Goal: Find specific page/section: Find specific page/section

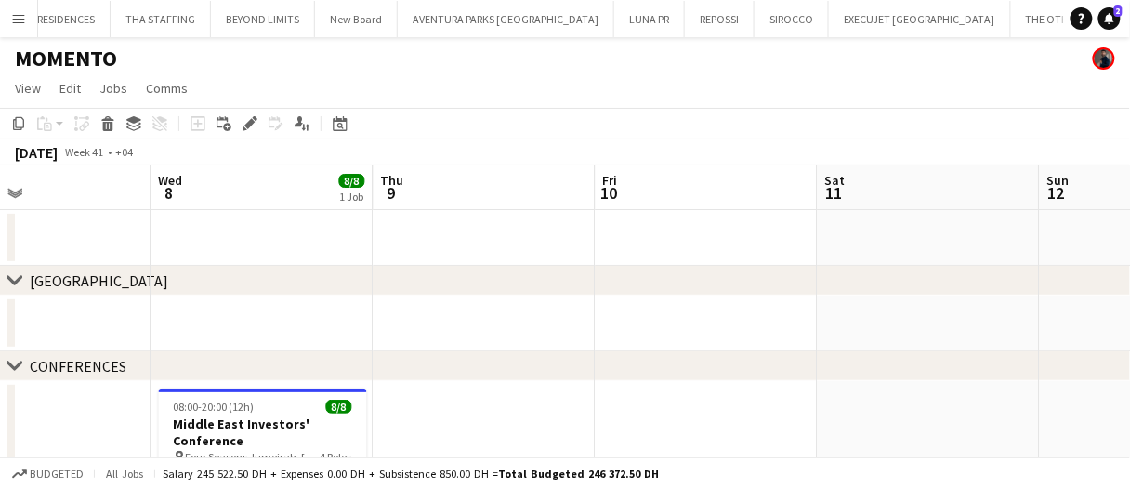
click at [456, 234] on app-date-cell at bounding box center [484, 238] width 222 height 56
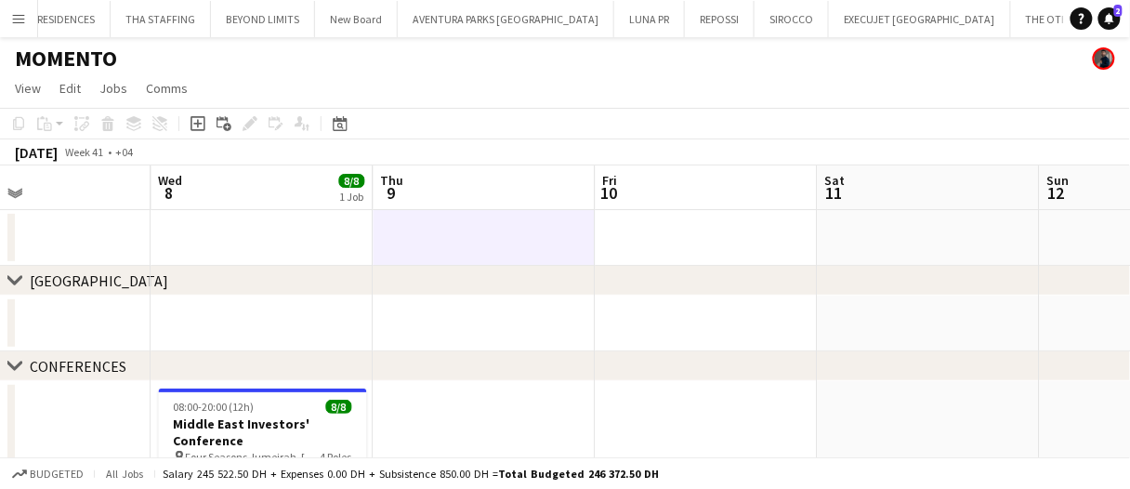
click at [455, 229] on app-date-cell at bounding box center [484, 238] width 222 height 56
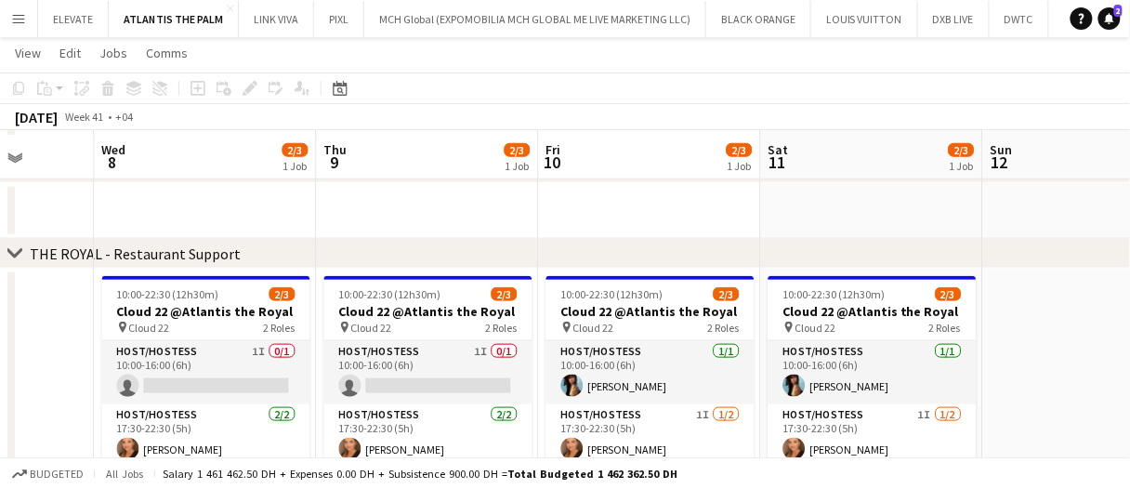
scroll to position [372, 0]
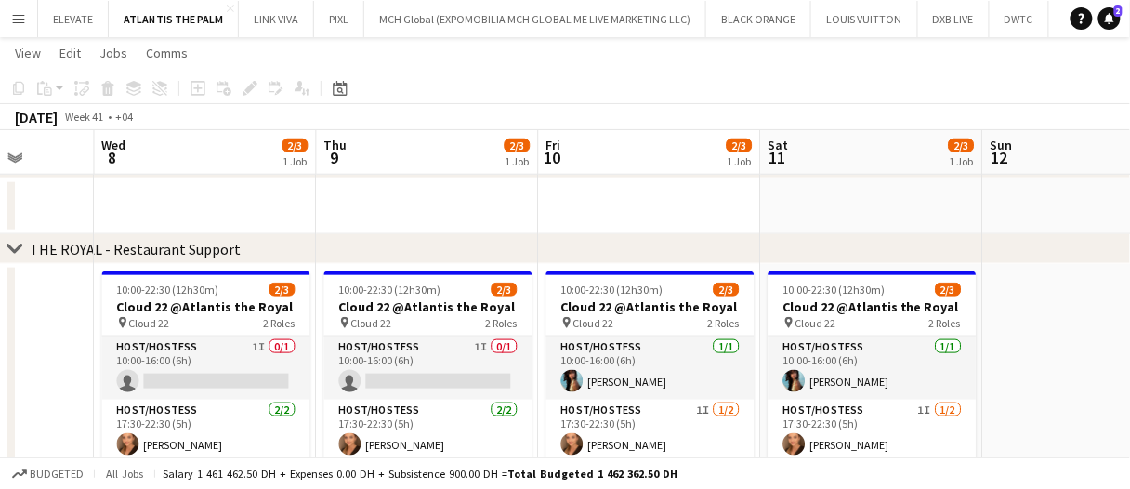
click at [448, 203] on app-date-cell at bounding box center [428, 206] width 222 height 56
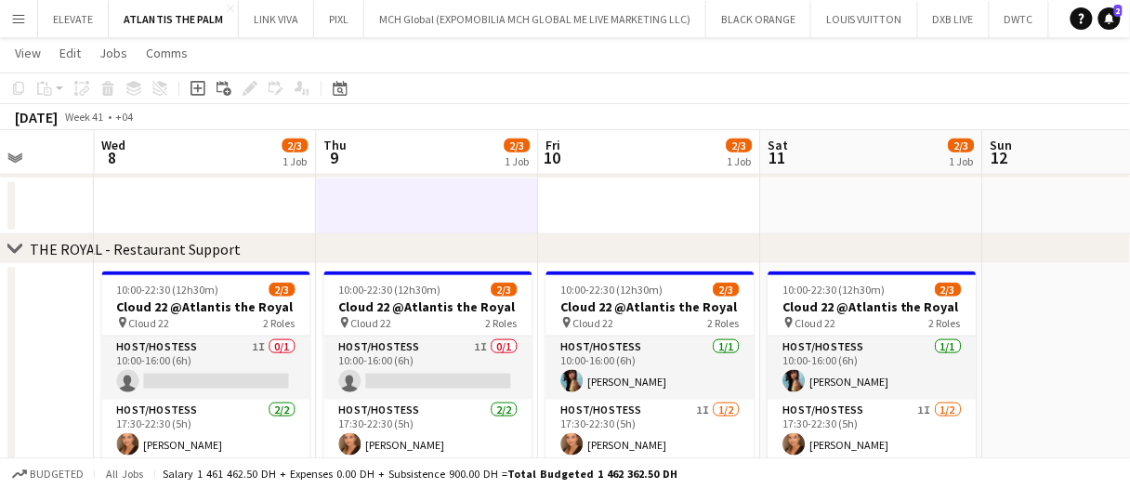
scroll to position [0, 793]
click at [449, 203] on app-date-cell at bounding box center [429, 206] width 222 height 56
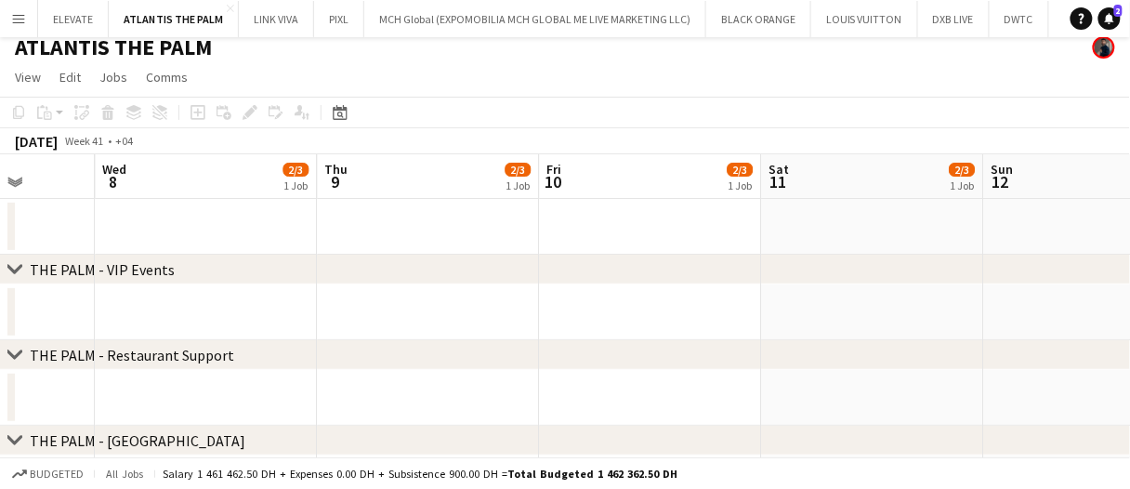
scroll to position [0, 0]
